Goal: Task Accomplishment & Management: Manage account settings

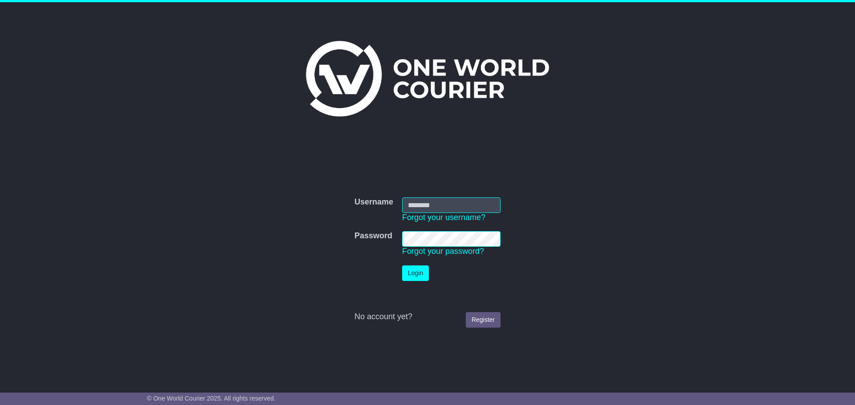
type input "**********"
click at [421, 276] on button "Login" at bounding box center [415, 274] width 27 height 16
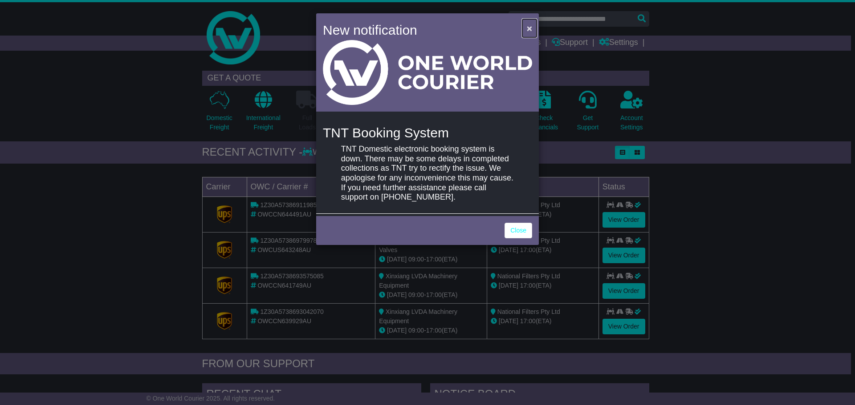
click at [527, 29] on span "×" at bounding box center [529, 28] width 5 height 10
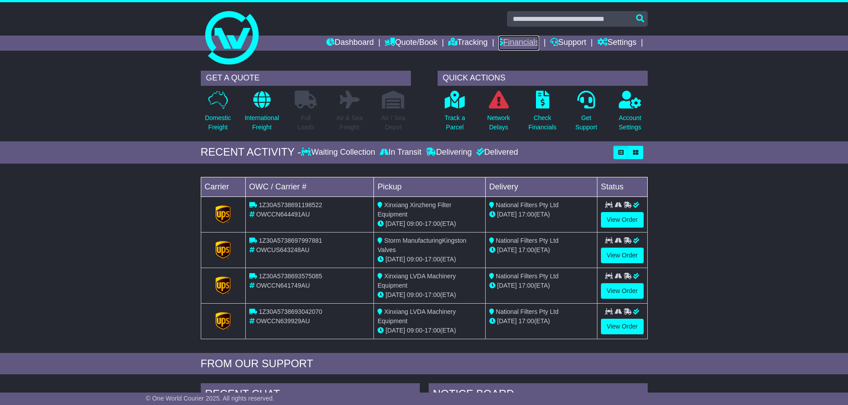
click at [525, 41] on link "Financials" at bounding box center [518, 43] width 41 height 15
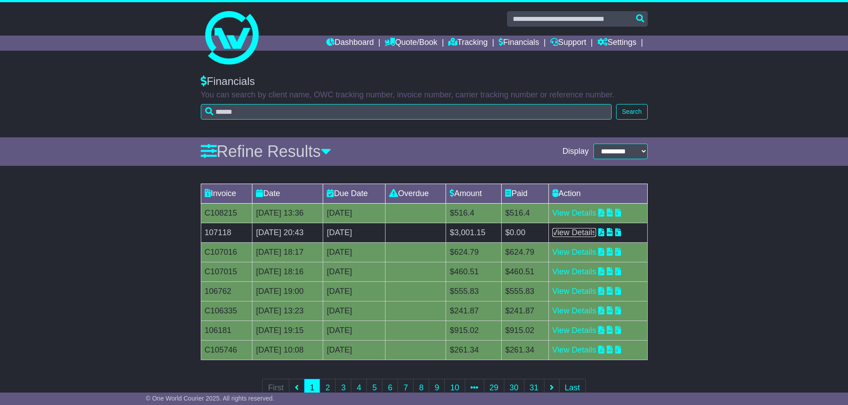
click at [596, 229] on link "View Details" at bounding box center [574, 232] width 44 height 9
click at [595, 231] on link "View Details" at bounding box center [574, 232] width 44 height 9
click at [331, 152] on icon at bounding box center [326, 151] width 10 height 16
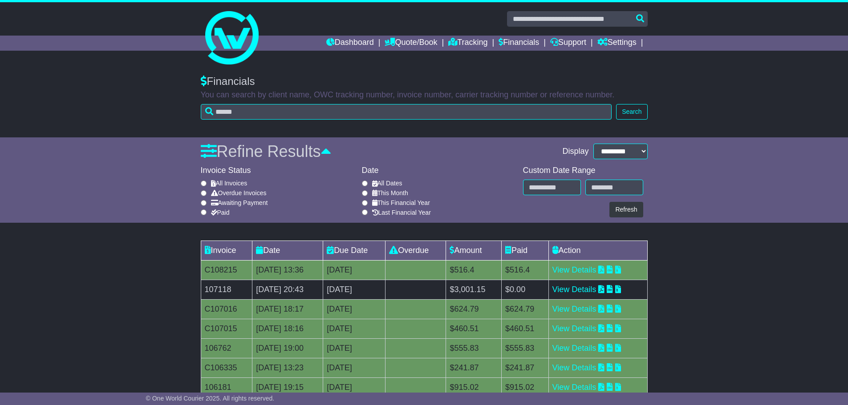
click at [253, 193] on label "Overdue Invoices" at bounding box center [239, 194] width 56 height 8
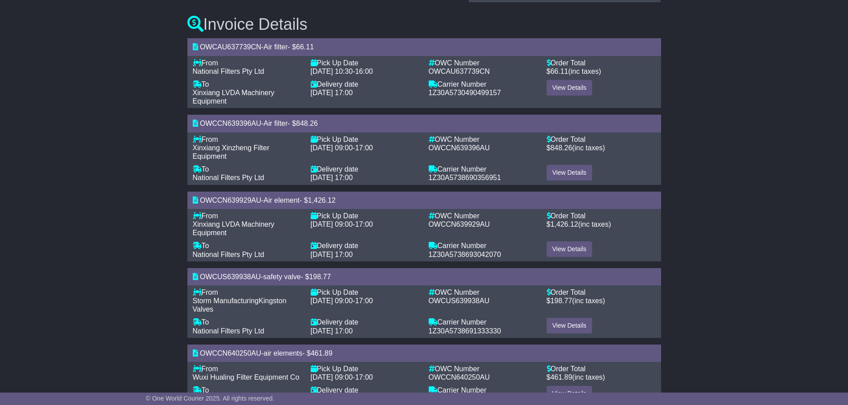
scroll to position [127, 0]
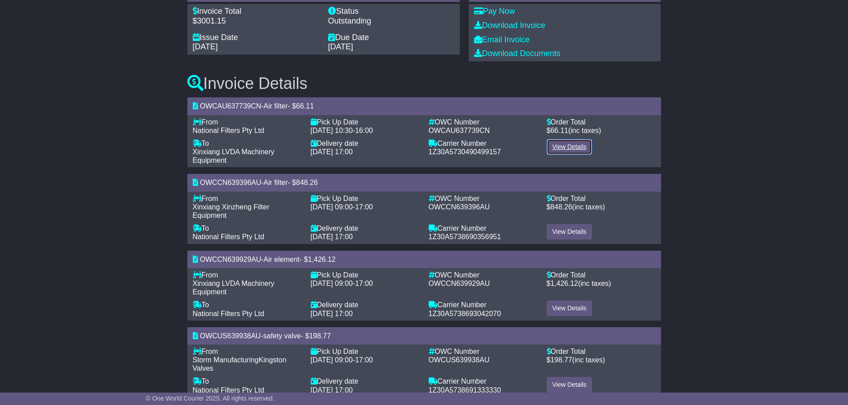
click at [571, 147] on link "View Details" at bounding box center [570, 147] width 46 height 16
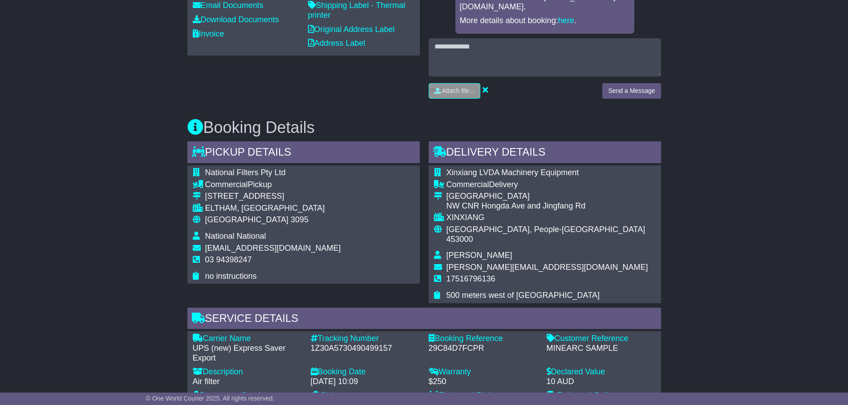
scroll to position [268, 0]
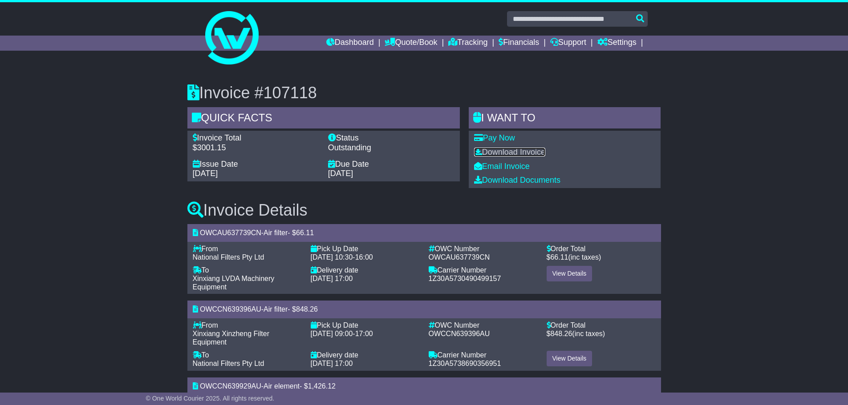
click at [538, 151] on link "Download Invoice" at bounding box center [509, 152] width 71 height 9
